Goal: Transaction & Acquisition: Obtain resource

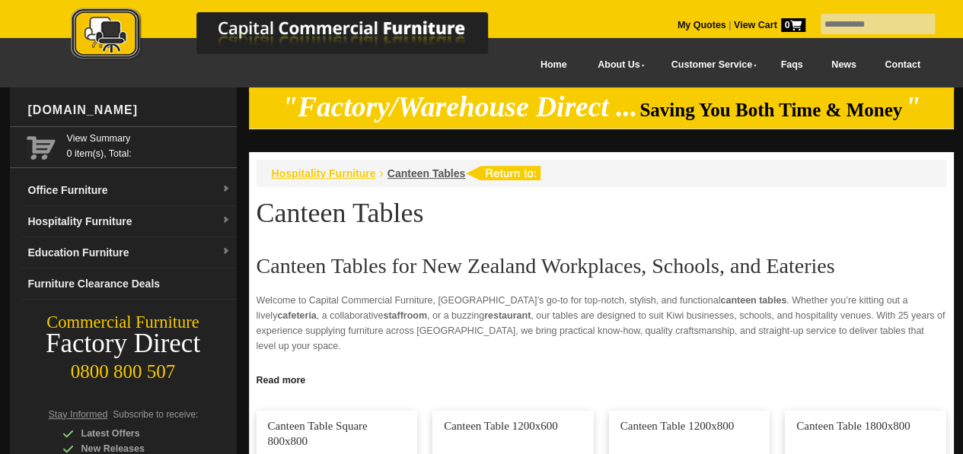
click at [333, 168] on span "Hospitality Furniture" at bounding box center [324, 173] width 104 height 12
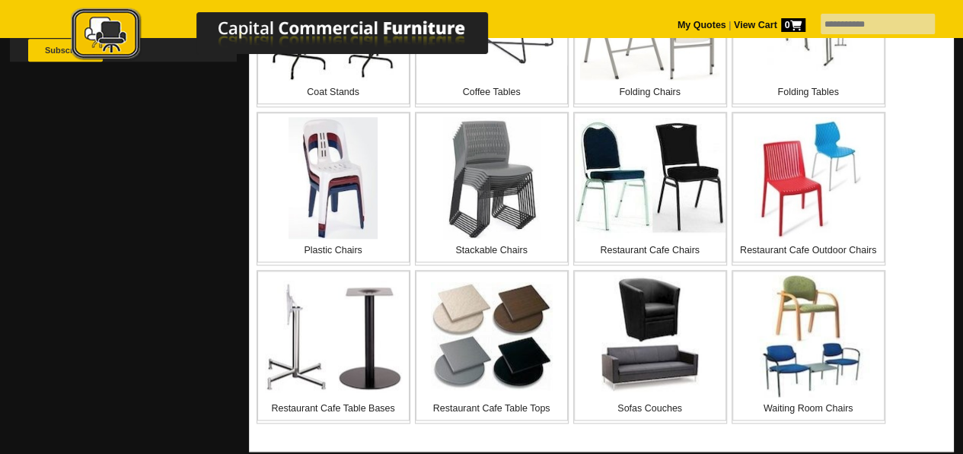
scroll to position [613, 0]
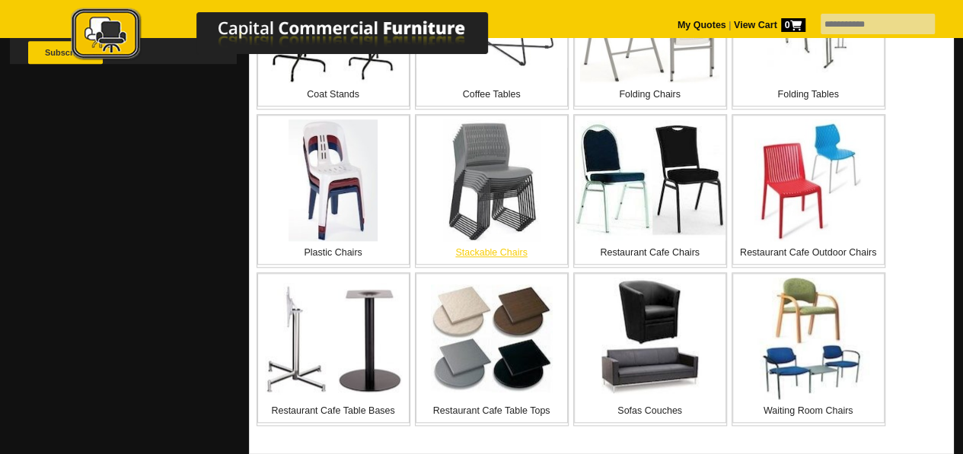
click at [479, 211] on img at bounding box center [491, 180] width 96 height 122
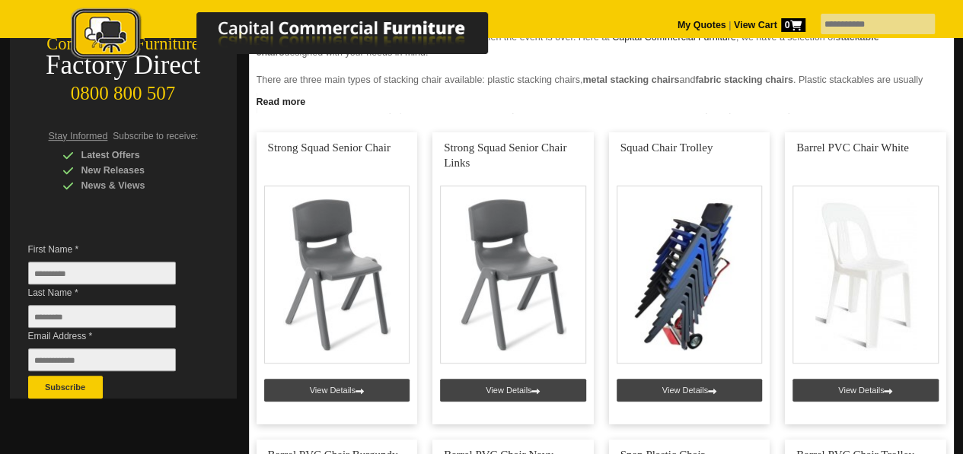
scroll to position [283, 0]
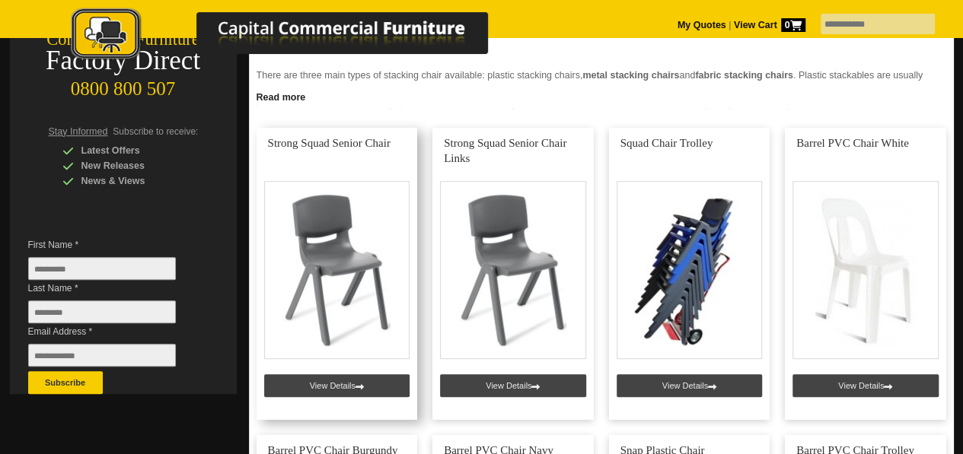
click at [345, 381] on link at bounding box center [336, 274] width 161 height 292
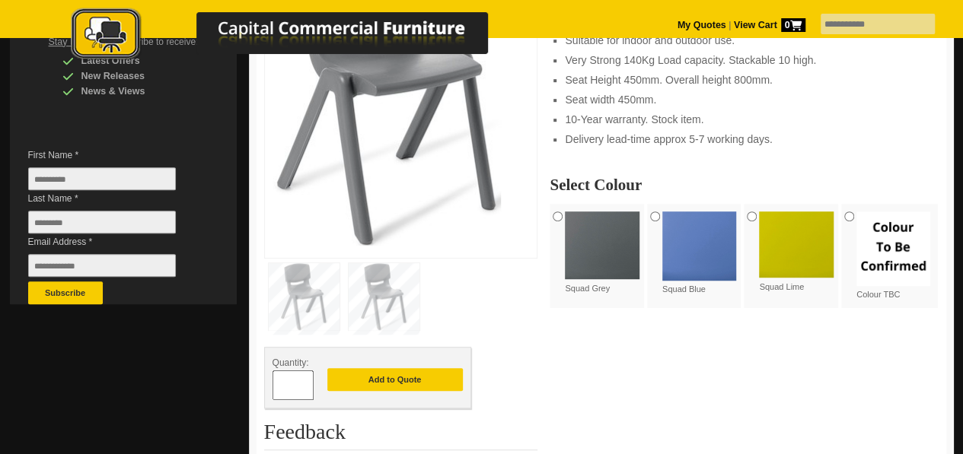
scroll to position [372, 0]
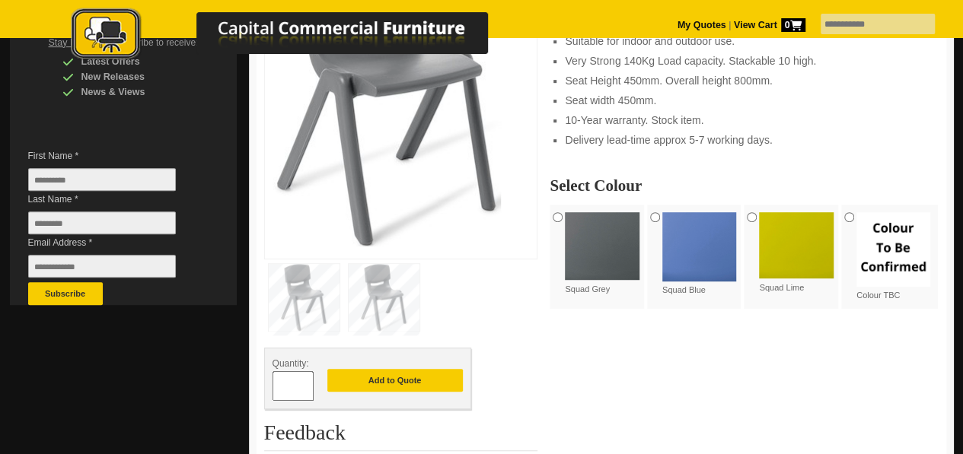
click at [619, 241] on img at bounding box center [602, 246] width 75 height 68
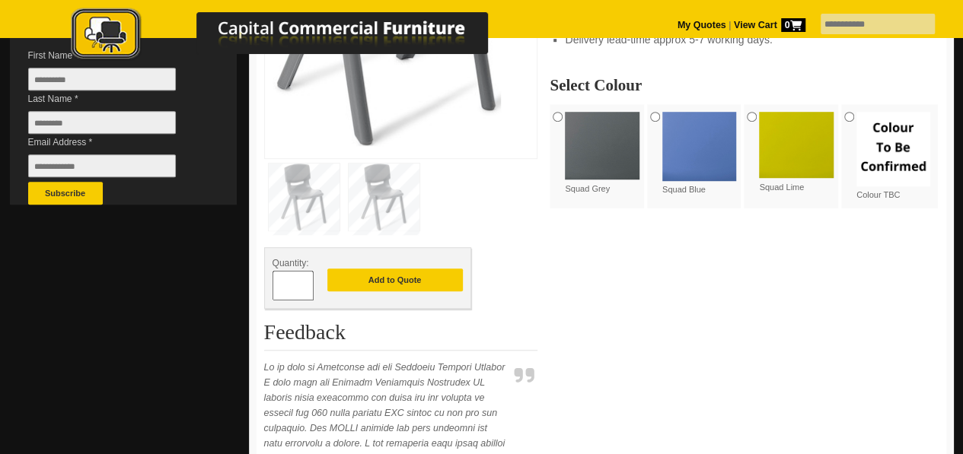
scroll to position [479, 0]
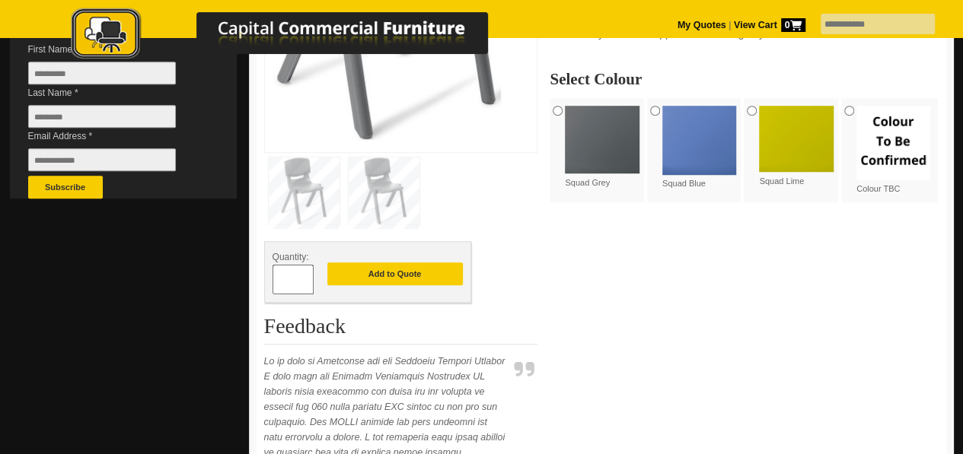
click at [286, 282] on input "*" at bounding box center [292, 280] width 41 height 30
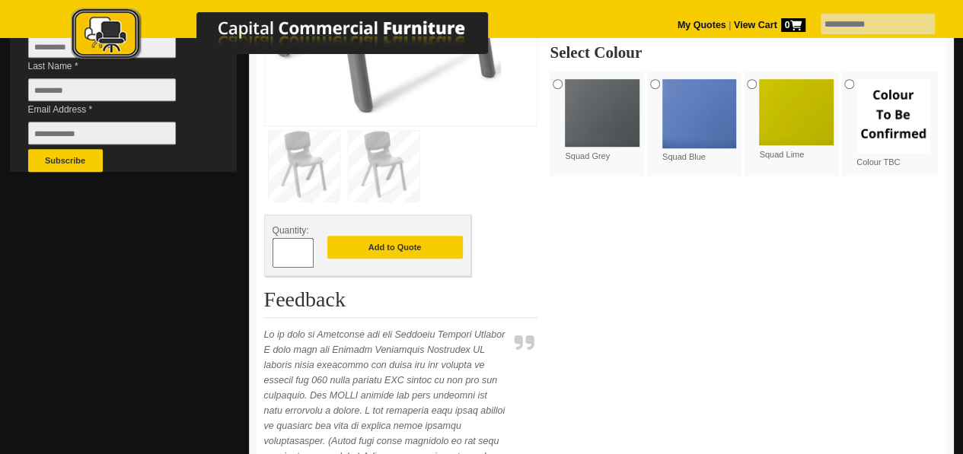
scroll to position [512, 0]
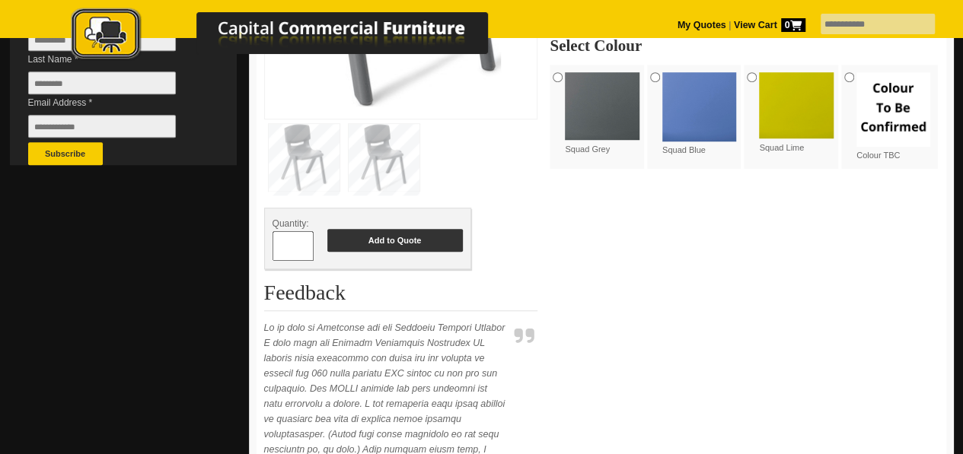
type input "**"
click at [381, 241] on button "Add to Quote" at bounding box center [394, 240] width 135 height 23
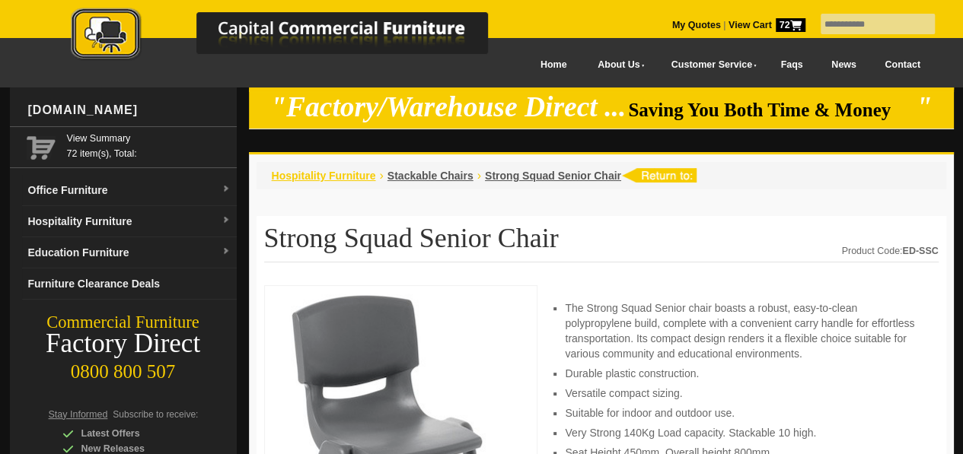
click at [349, 177] on span "Hospitality Furniture" at bounding box center [324, 176] width 104 height 12
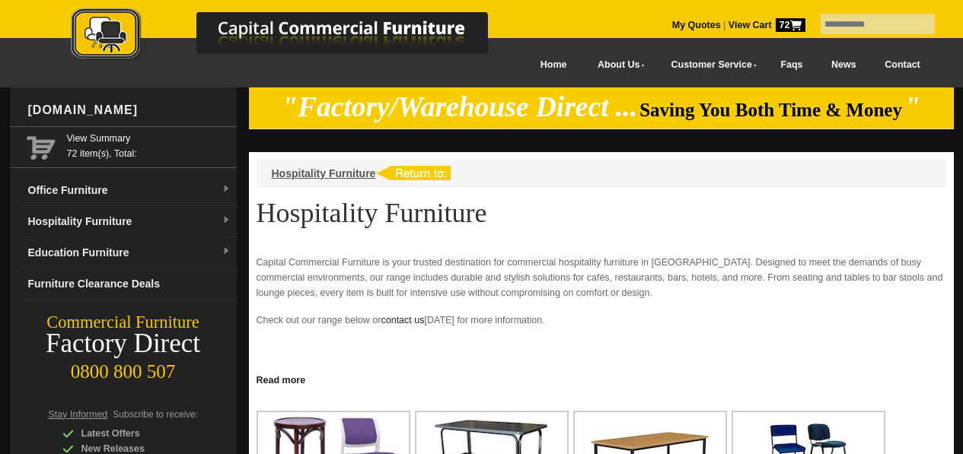
scroll to position [355, 0]
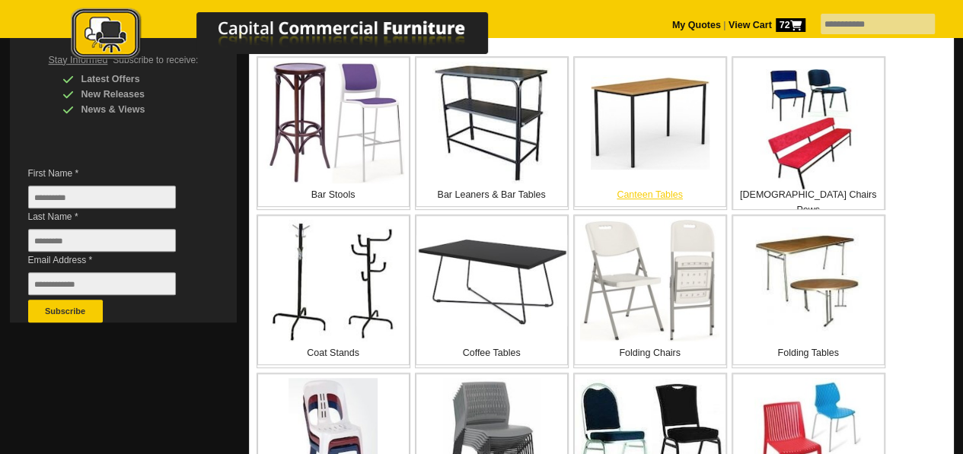
click at [651, 138] on img at bounding box center [650, 122] width 119 height 94
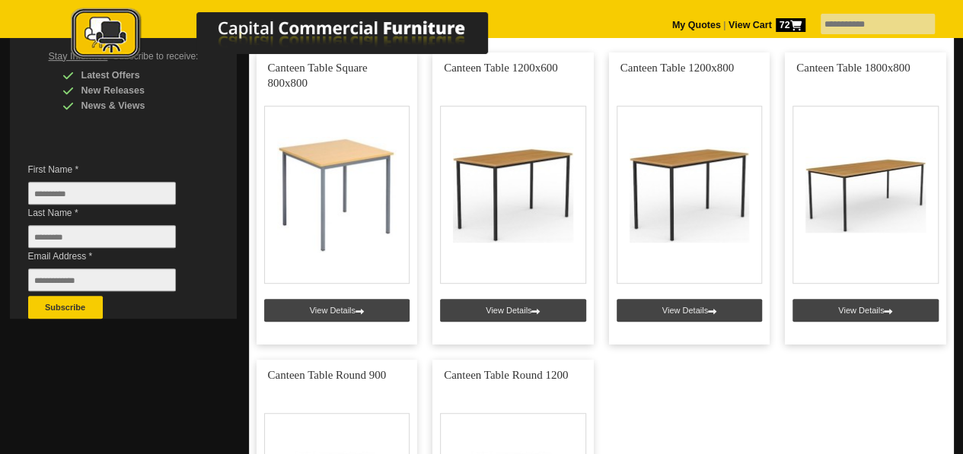
scroll to position [356, 0]
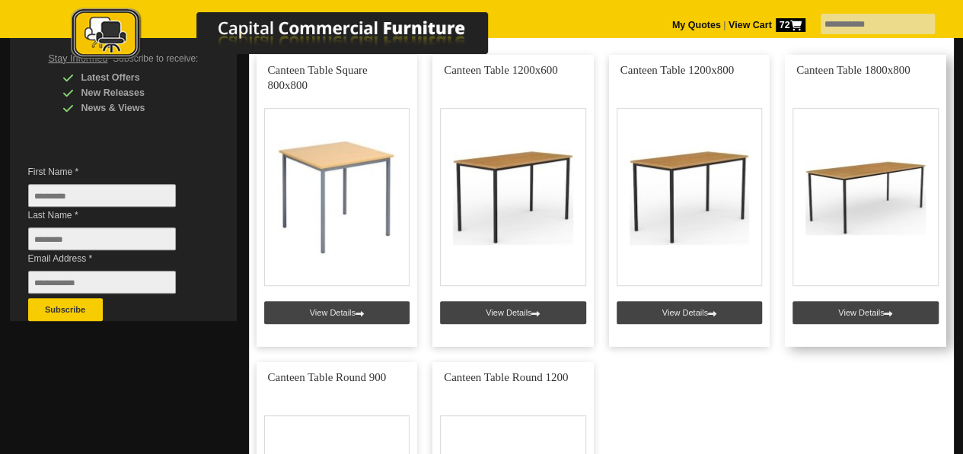
click at [858, 195] on link at bounding box center [865, 201] width 161 height 292
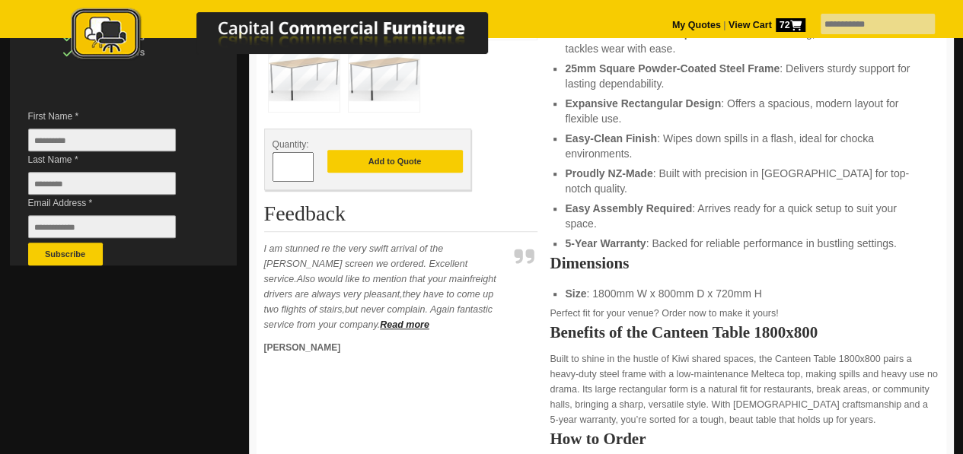
scroll to position [412, 0]
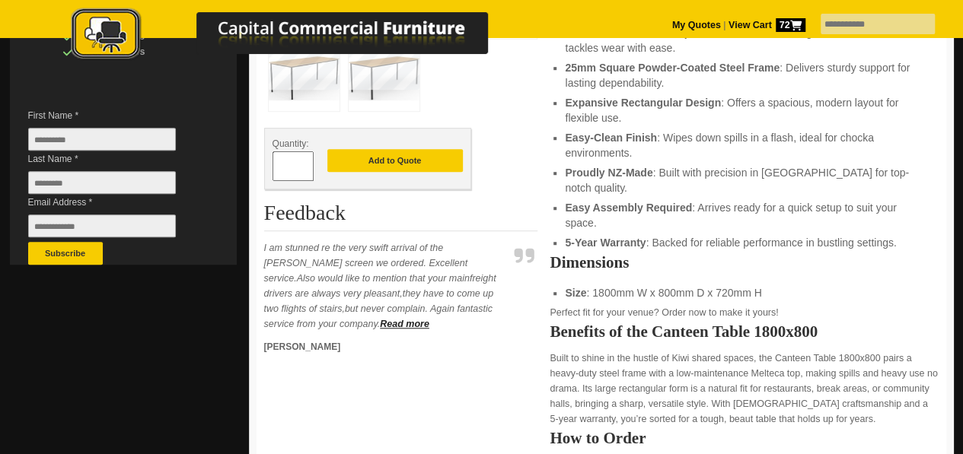
click at [296, 155] on input "*" at bounding box center [292, 166] width 41 height 30
type input "**"
click at [350, 167] on button "Add to Quote" at bounding box center [394, 160] width 135 height 23
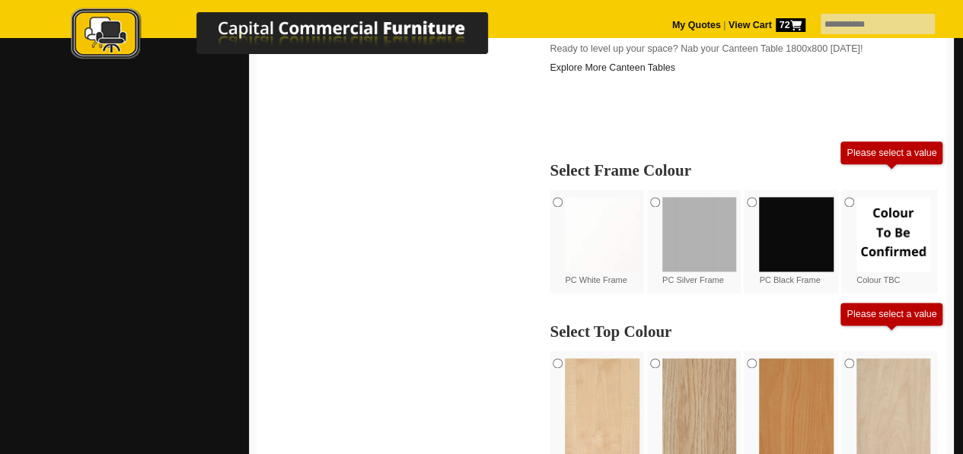
scroll to position [890, 0]
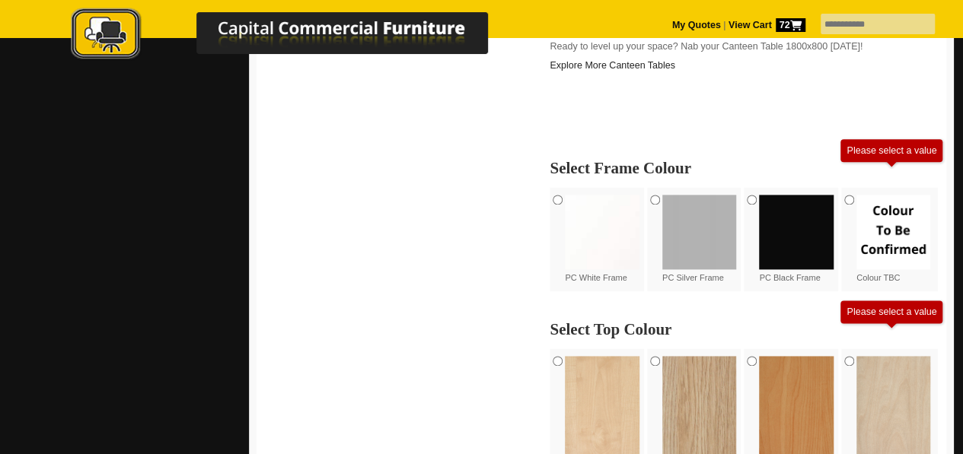
click at [769, 195] on img at bounding box center [796, 232] width 75 height 75
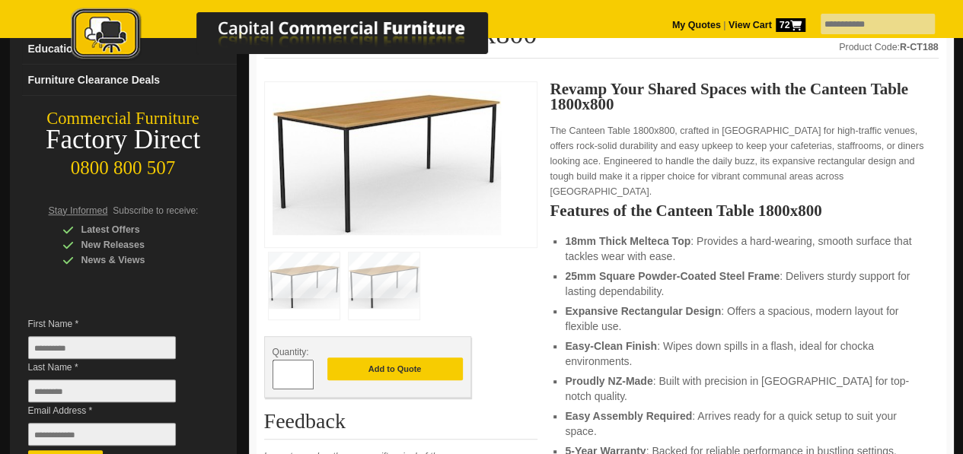
scroll to position [198, 0]
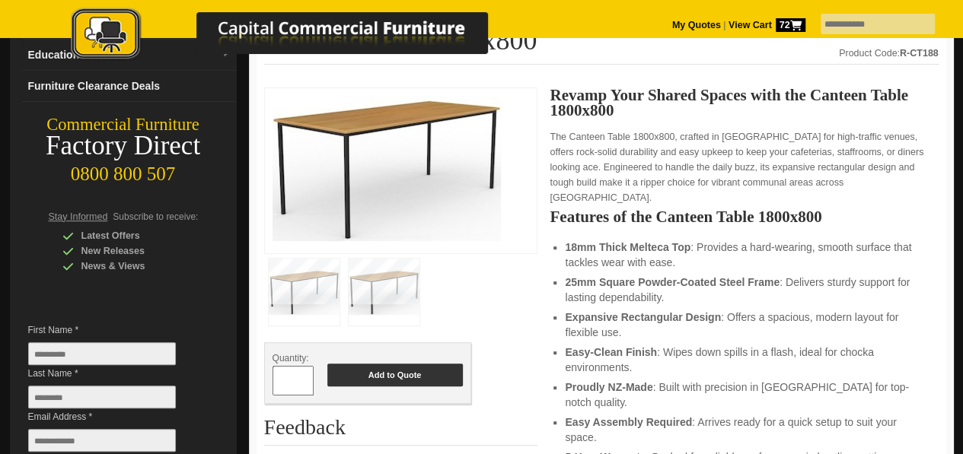
click at [427, 370] on button "Add to Quote" at bounding box center [394, 375] width 135 height 23
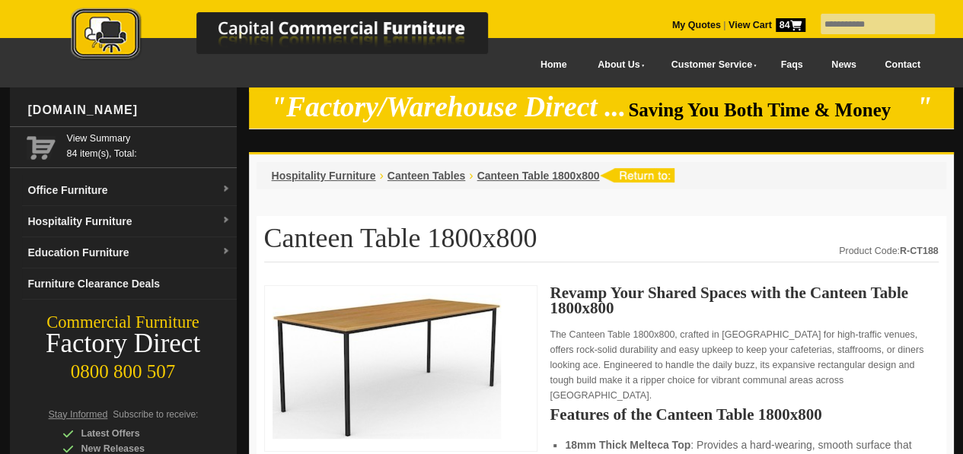
click at [775, 22] on span "84" at bounding box center [790, 25] width 30 height 14
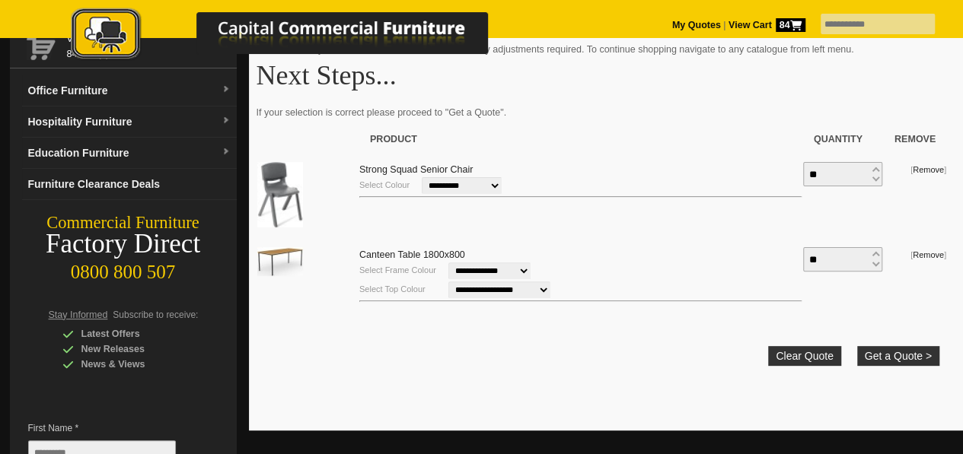
scroll to position [79, 0]
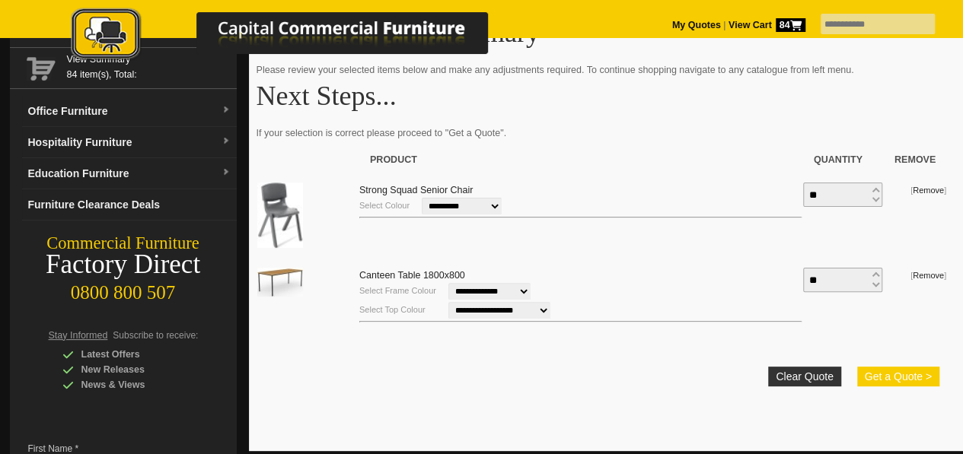
click at [909, 374] on button "Get a Quote >" at bounding box center [898, 377] width 82 height 20
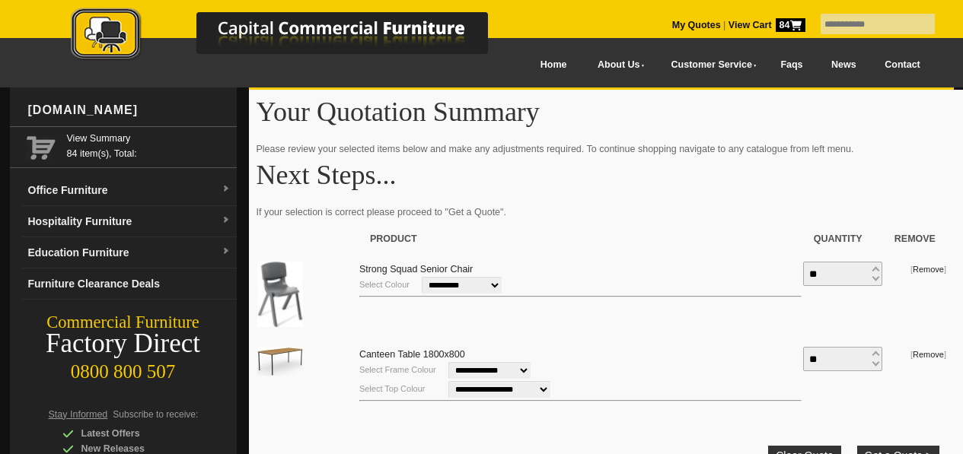
scroll to position [79, 0]
